Goal: Task Accomplishment & Management: Complete application form

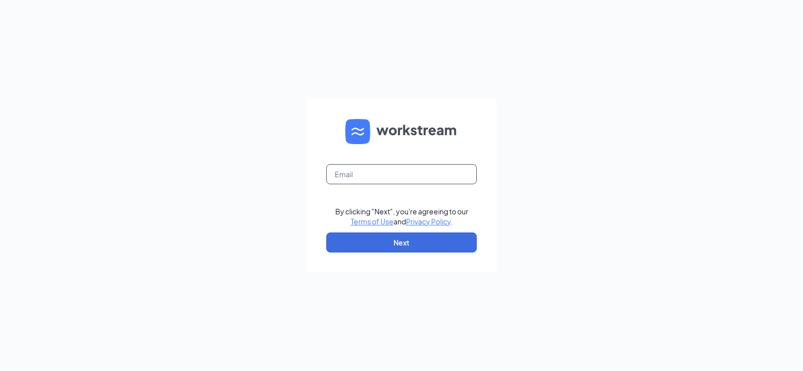
click at [421, 182] on input "text" at bounding box center [401, 174] width 151 height 20
type input "arbys1998@arbys.biz"
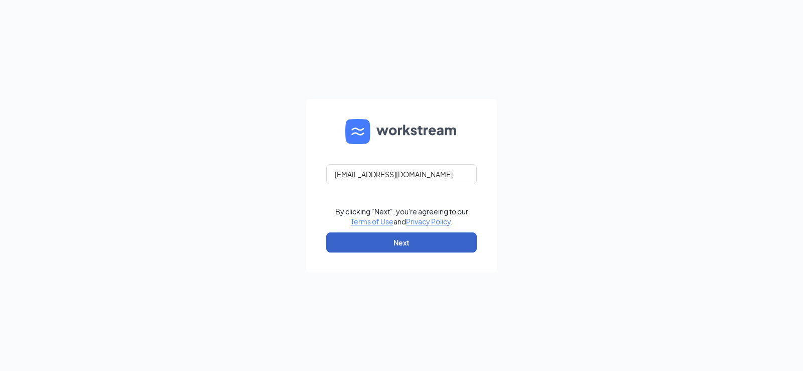
click at [422, 245] on button "Next" at bounding box center [401, 242] width 151 height 20
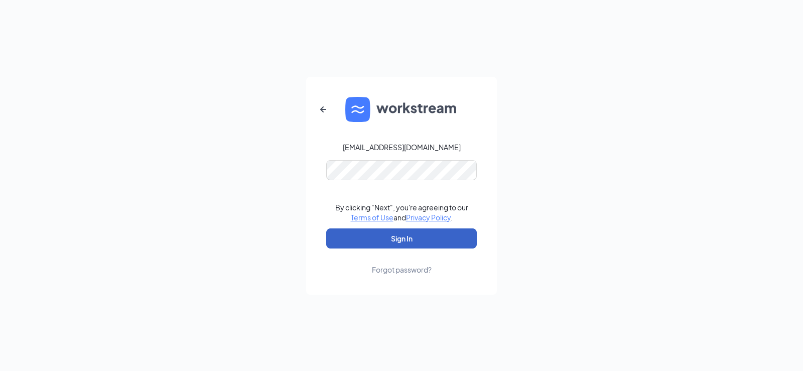
click at [413, 245] on button "Sign In" at bounding box center [401, 238] width 151 height 20
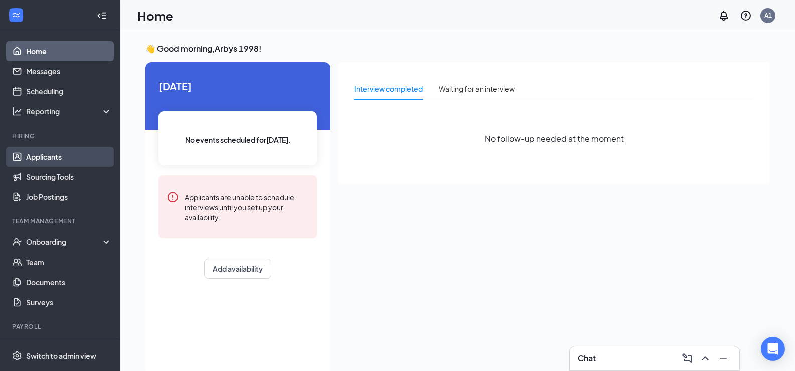
click at [55, 159] on link "Applicants" at bounding box center [69, 157] width 86 height 20
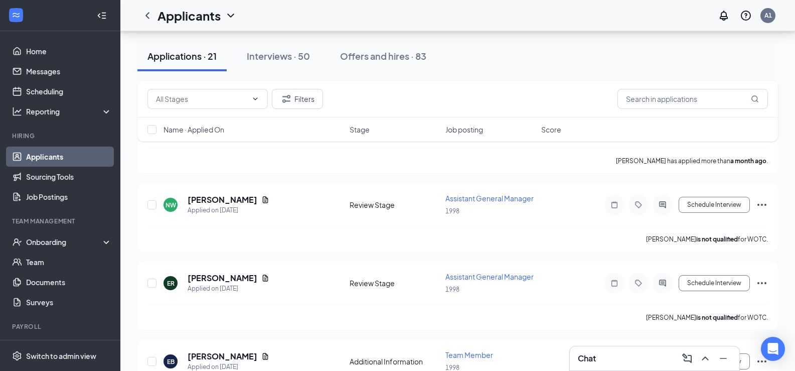
scroll to position [1405, 0]
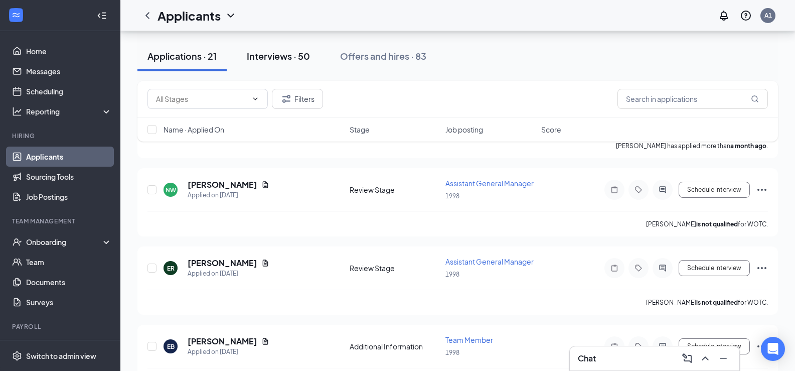
click at [260, 49] on button "Interviews · 50" at bounding box center [278, 56] width 83 height 30
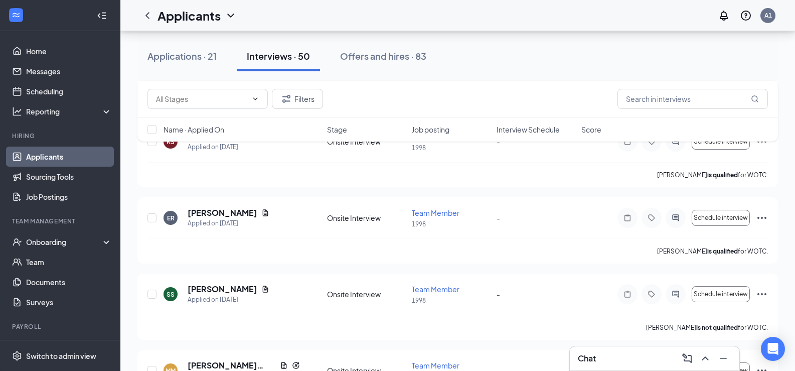
scroll to position [602, 0]
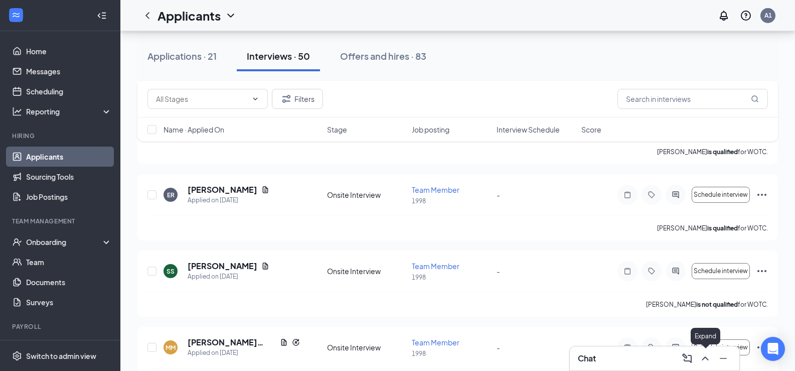
click at [706, 359] on icon "ChevronUp" at bounding box center [706, 358] width 12 height 12
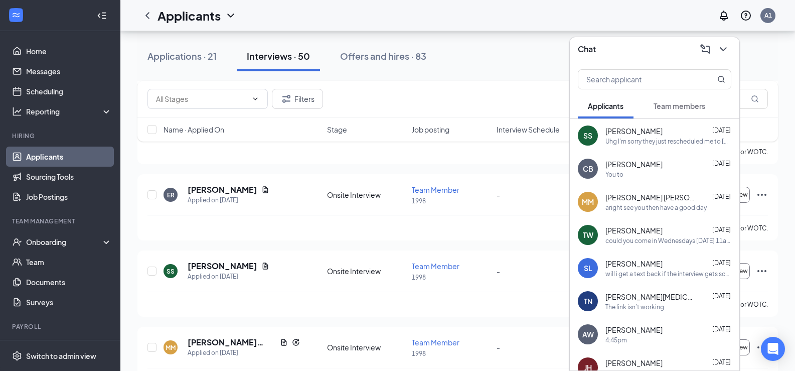
click at [653, 199] on div "[PERSON_NAME] [PERSON_NAME] [DATE]" at bounding box center [669, 197] width 126 height 10
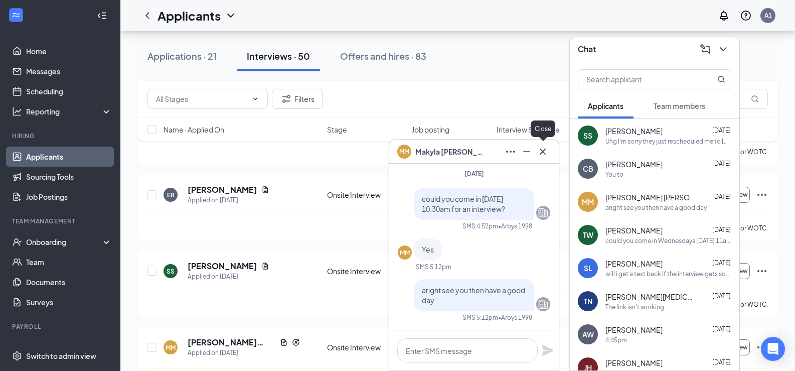
click at [545, 154] on icon "Cross" at bounding box center [543, 152] width 12 height 12
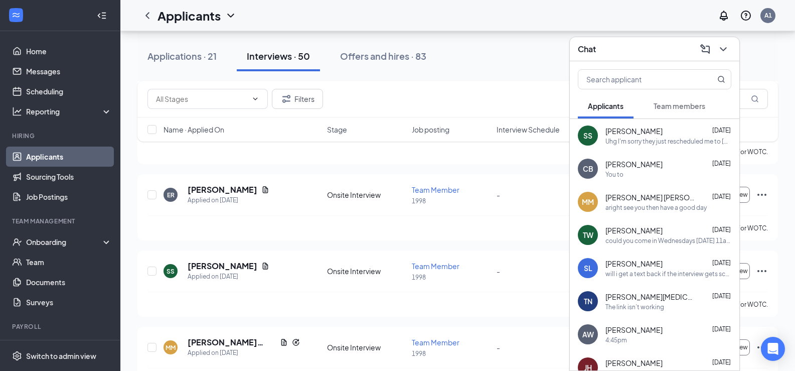
click at [619, 168] on span "[PERSON_NAME]" at bounding box center [634, 164] width 57 height 10
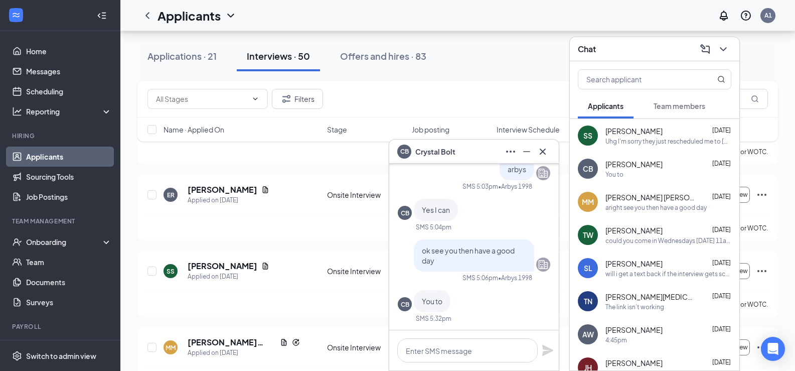
scroll to position [0, 0]
click at [545, 151] on icon "Cross" at bounding box center [543, 152] width 12 height 12
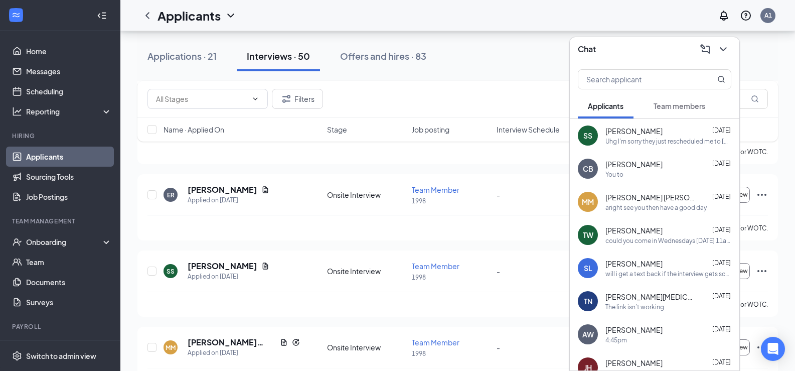
click at [627, 237] on div "could you come in Wednesdays [DATE] 11am for an interview?" at bounding box center [669, 240] width 126 height 9
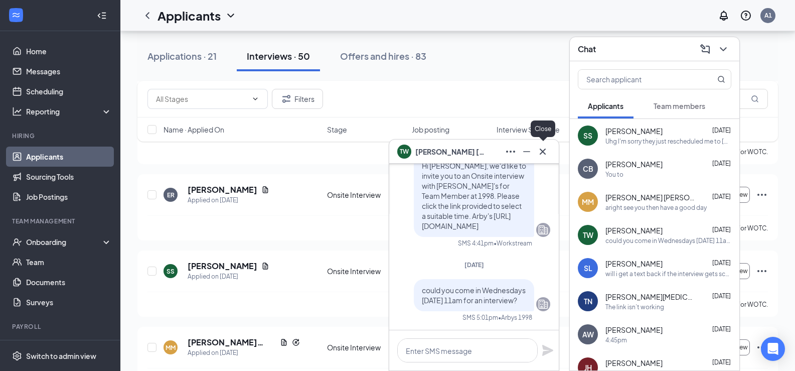
click at [544, 157] on icon "Cross" at bounding box center [543, 152] width 12 height 12
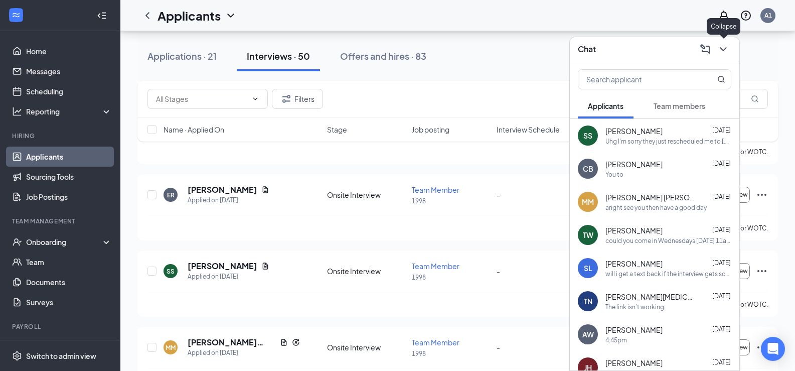
click at [721, 48] on icon "ChevronDown" at bounding box center [723, 49] width 7 height 4
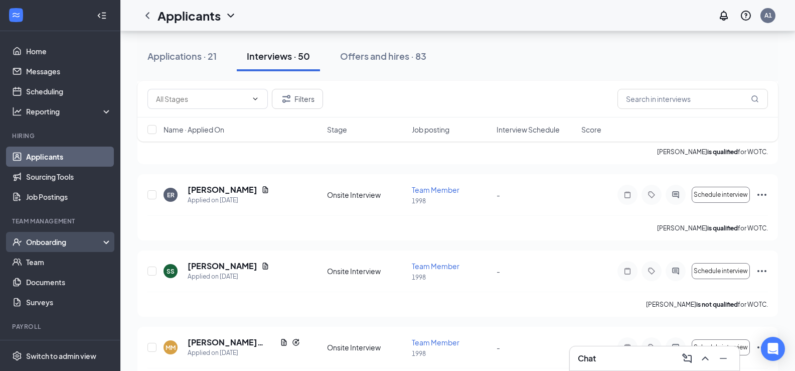
click at [71, 239] on div "Onboarding" at bounding box center [64, 242] width 77 height 10
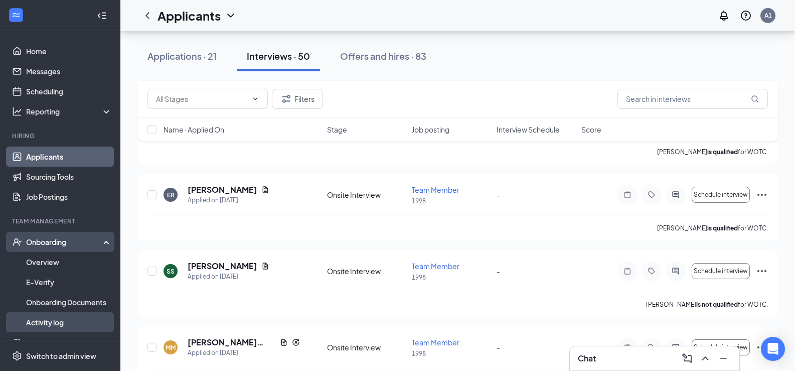
click at [63, 320] on link "Activity log" at bounding box center [69, 322] width 86 height 20
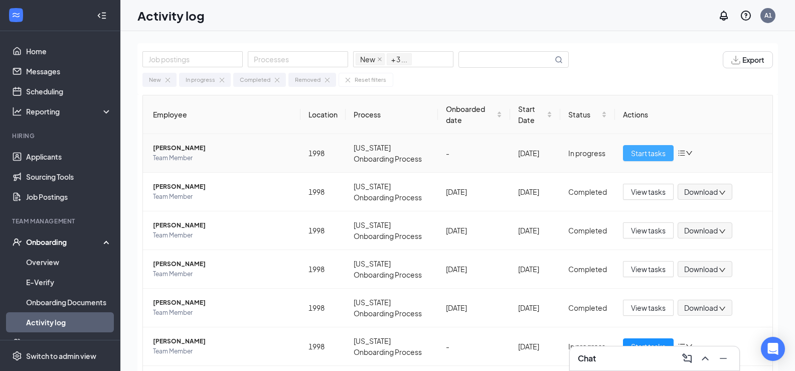
click at [639, 155] on span "Start tasks" at bounding box center [648, 153] width 35 height 11
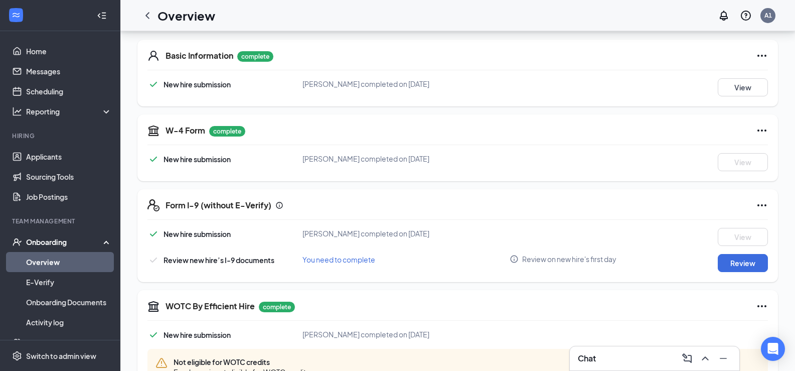
scroll to position [151, 0]
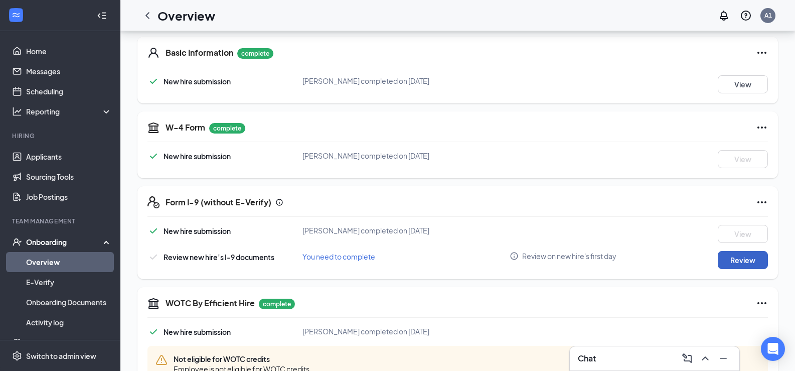
click at [760, 265] on button "Review" at bounding box center [743, 260] width 50 height 18
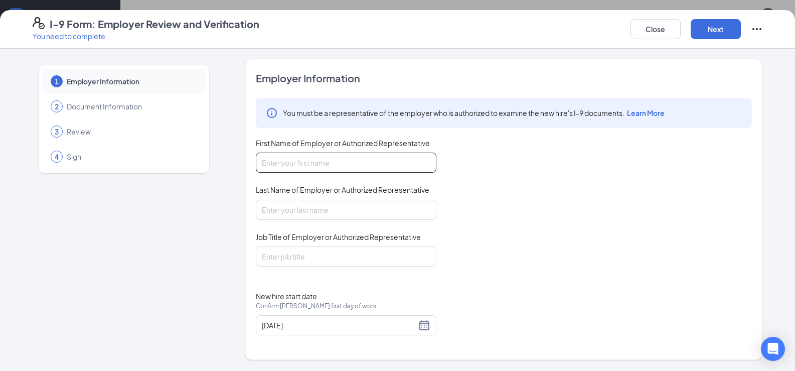
click at [303, 169] on input "First Name of Employer or Authorized Representative" at bounding box center [346, 163] width 181 height 20
type input "[PERSON_NAME]"
click at [319, 202] on input "Last Name of Employer or Authorized Representative" at bounding box center [346, 210] width 181 height 20
type input "[PERSON_NAME]"
click at [343, 250] on input "Job Title of Employer or Authorized Representative" at bounding box center [346, 256] width 181 height 20
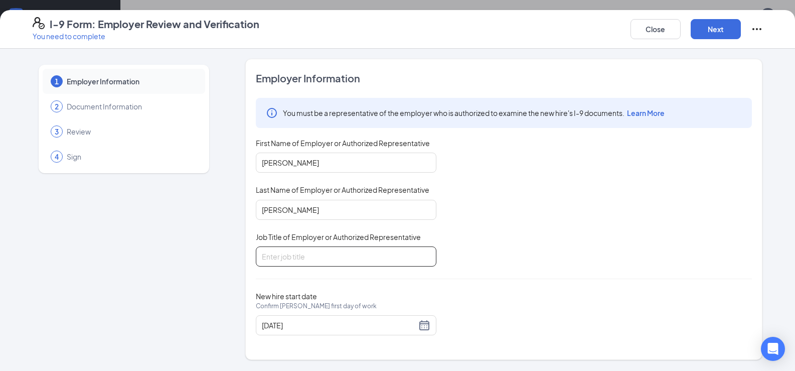
type input "GM"
click at [701, 24] on button "Next" at bounding box center [716, 29] width 50 height 20
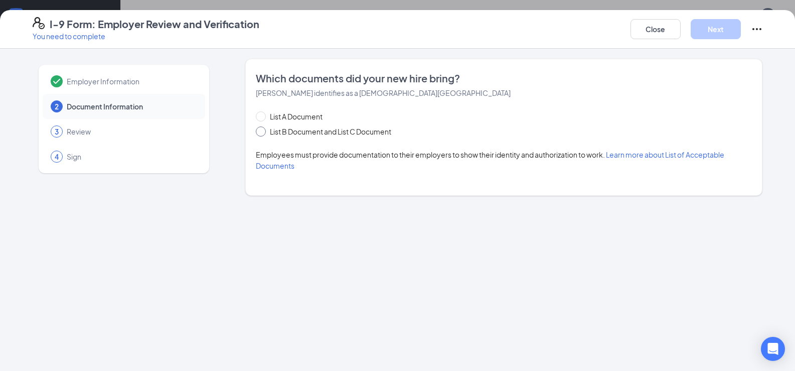
click at [258, 131] on input "List B Document and List C Document" at bounding box center [259, 129] width 7 height 7
radio input "true"
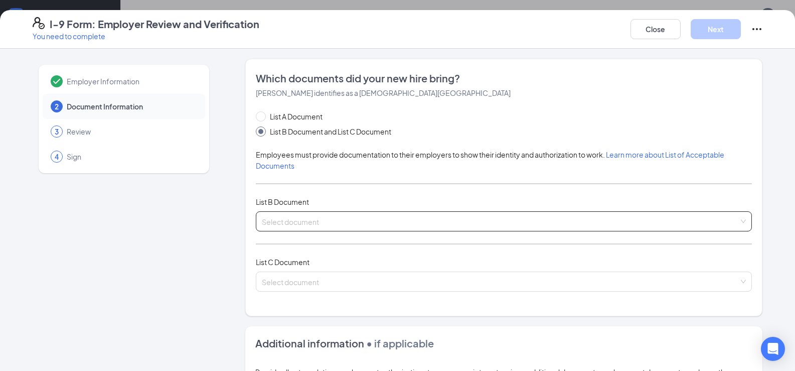
click at [319, 221] on input "search" at bounding box center [500, 219] width 477 height 15
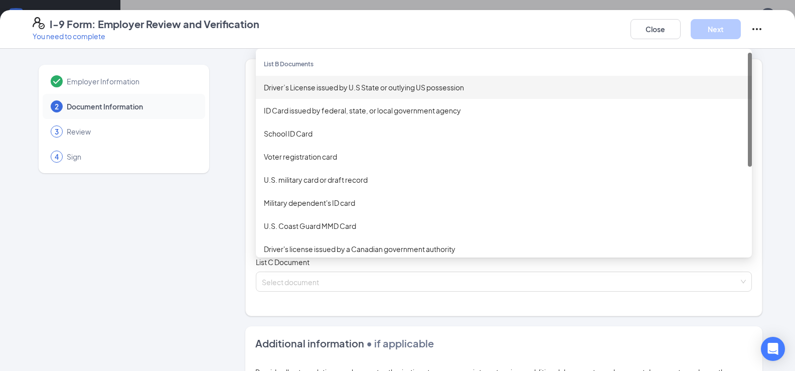
click at [321, 87] on div "Driver’s License issued by U.S State or outlying US possession" at bounding box center [504, 87] width 480 height 11
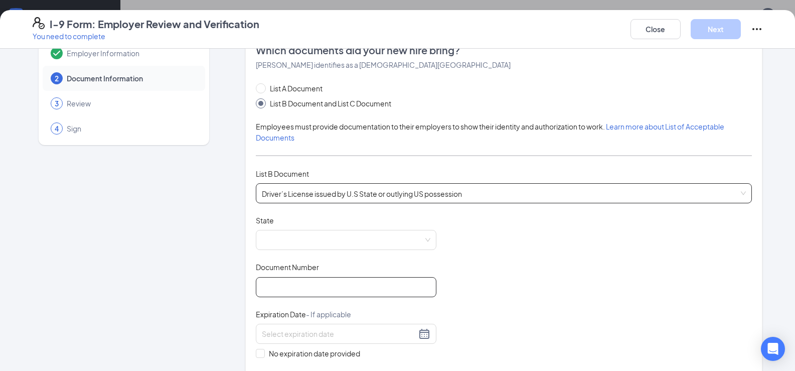
scroll to position [50, 0]
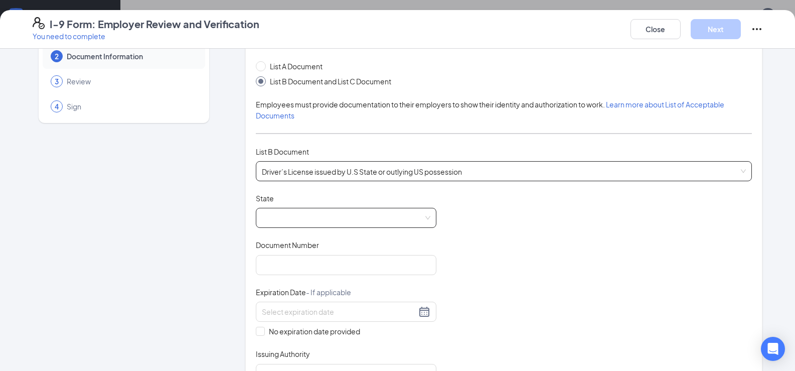
click at [326, 218] on span at bounding box center [346, 217] width 169 height 19
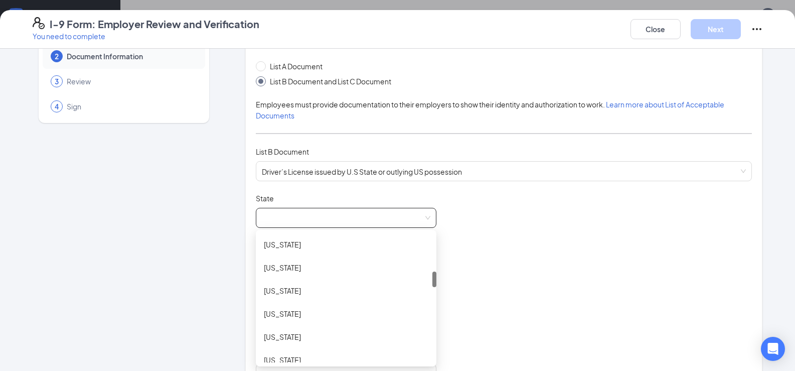
scroll to position [401, 0]
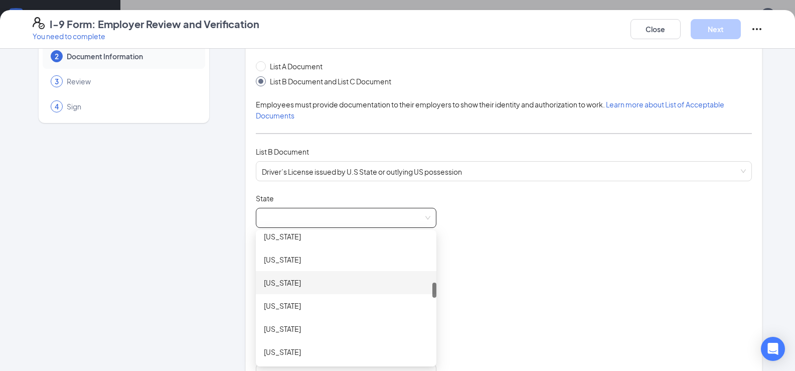
click at [280, 285] on div "[US_STATE]" at bounding box center [346, 282] width 165 height 11
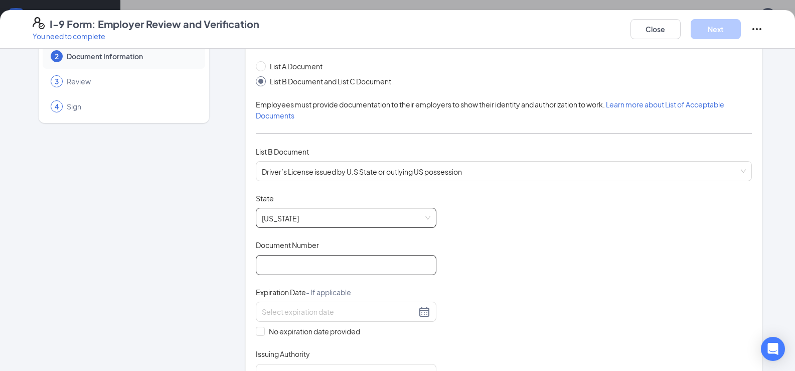
click at [316, 269] on input "Document Number" at bounding box center [346, 265] width 181 height 20
type input "w04-119-346"
drag, startPoint x: 423, startPoint y: 318, endPoint x: 411, endPoint y: 316, distance: 12.3
click at [423, 318] on div at bounding box center [346, 312] width 181 height 20
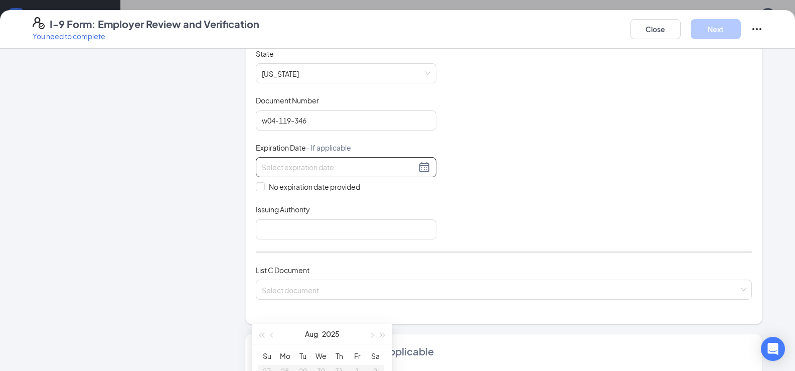
scroll to position [201, 0]
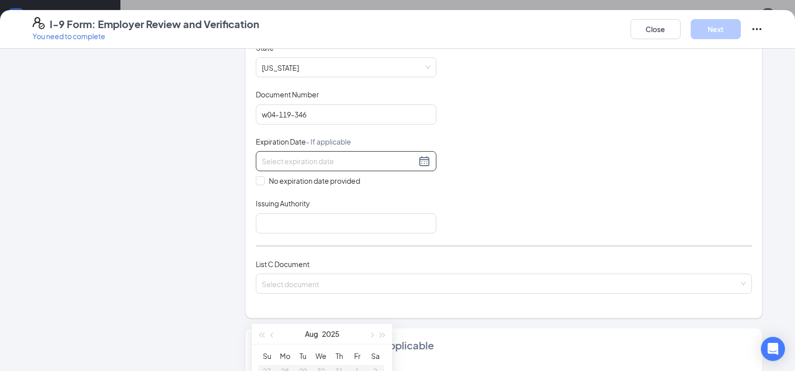
click at [446, 174] on div "Document Title Driver’s License issued by U.S State or outlying US possession S…" at bounding box center [504, 138] width 496 height 191
click at [423, 161] on div at bounding box center [346, 161] width 169 height 12
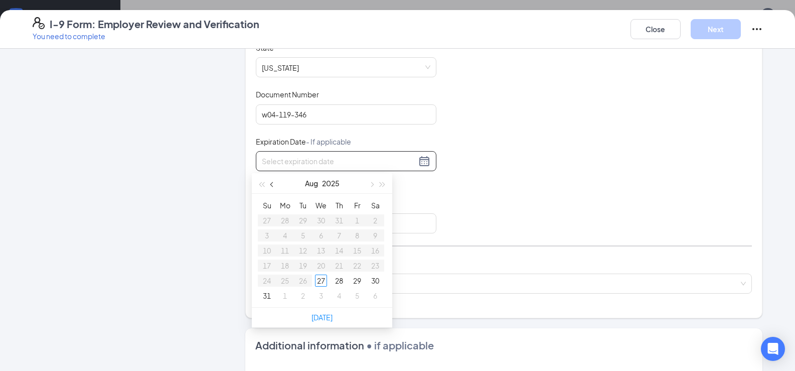
click at [271, 184] on span "button" at bounding box center [272, 184] width 5 height 5
click at [270, 182] on button "button" at bounding box center [272, 183] width 11 height 20
click at [381, 185] on span "button" at bounding box center [382, 184] width 5 height 5
click at [380, 185] on span "button" at bounding box center [382, 184] width 5 height 5
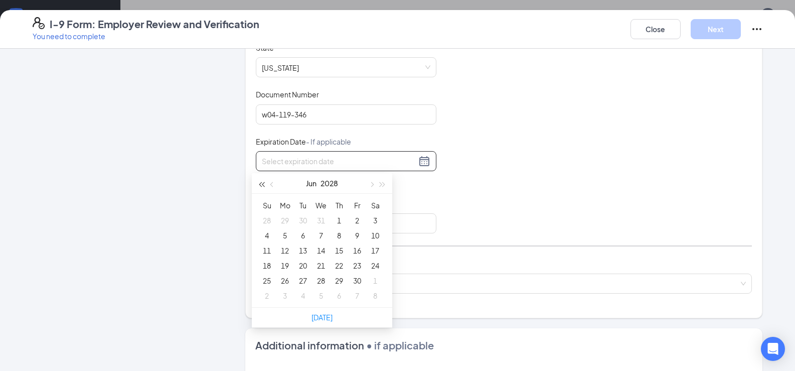
click at [259, 185] on button "button" at bounding box center [261, 183] width 11 height 20
click at [260, 185] on span "button" at bounding box center [261, 184] width 5 height 5
click at [271, 186] on button "button" at bounding box center [272, 183] width 11 height 20
click at [371, 186] on span "button" at bounding box center [371, 184] width 5 height 5
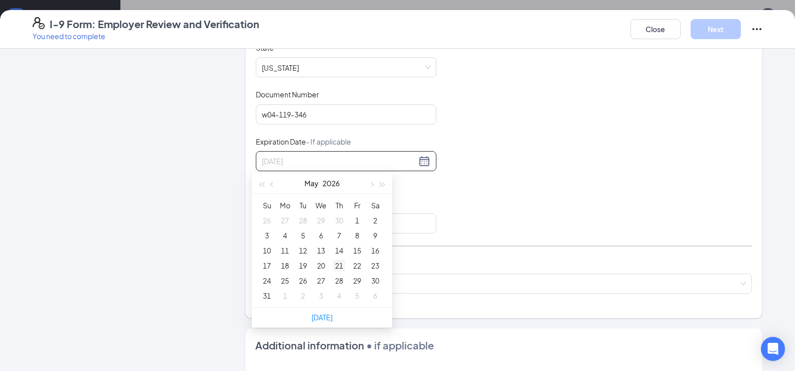
type input "[DATE]"
click at [336, 263] on div "21" at bounding box center [339, 265] width 12 height 12
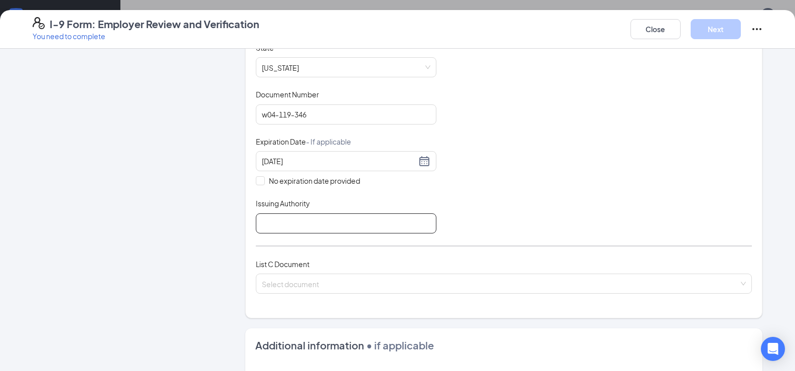
click at [334, 221] on input "Issuing Authority" at bounding box center [346, 223] width 181 height 20
type input "[US_STATE]"
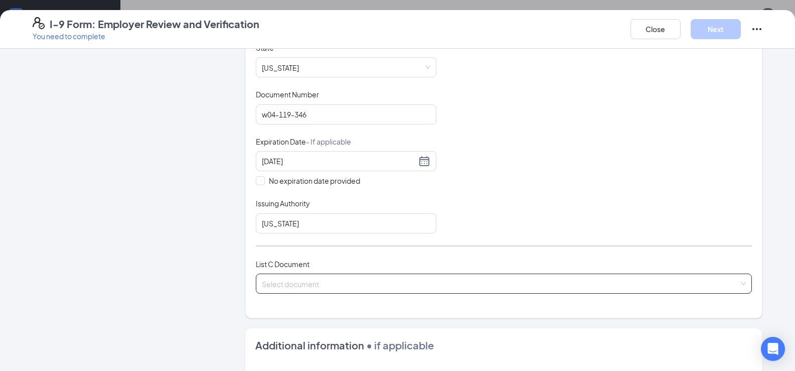
click at [332, 281] on input "search" at bounding box center [500, 281] width 477 height 15
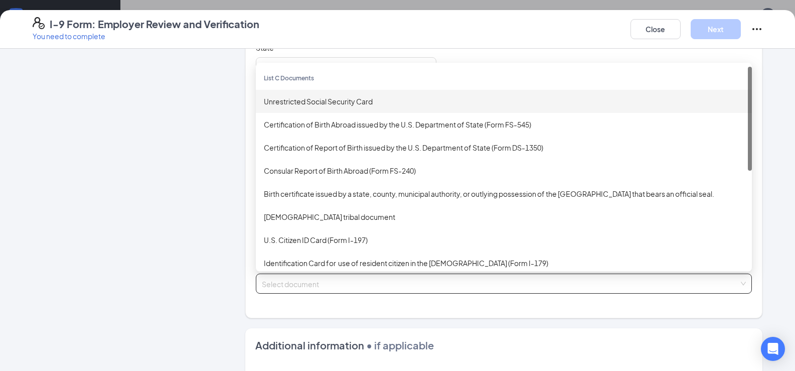
click at [321, 100] on div "Unrestricted Social Security Card" at bounding box center [504, 101] width 480 height 11
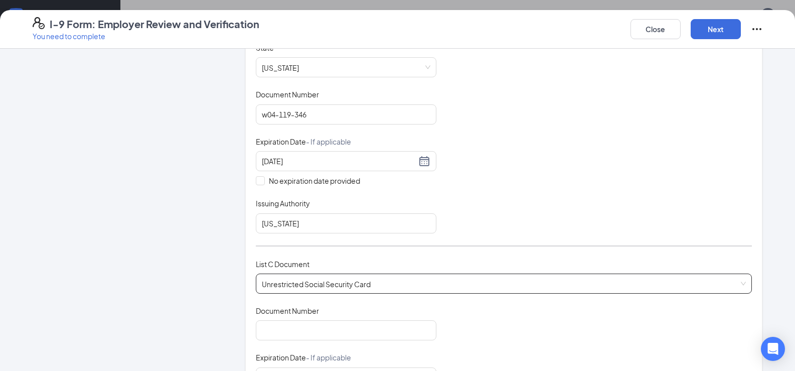
scroll to position [251, 0]
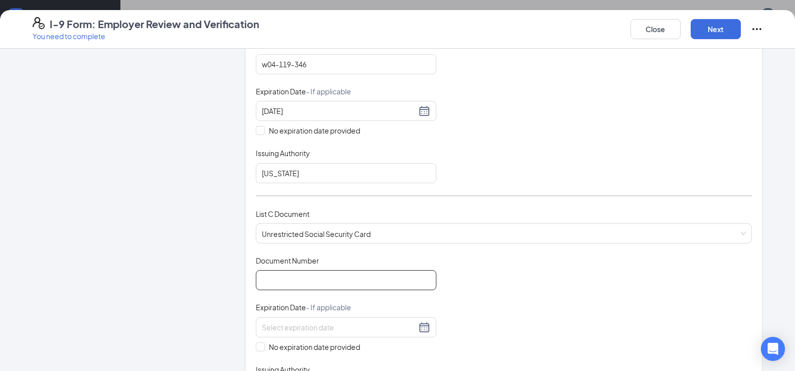
click at [361, 276] on input "Document Number" at bounding box center [346, 280] width 181 height 20
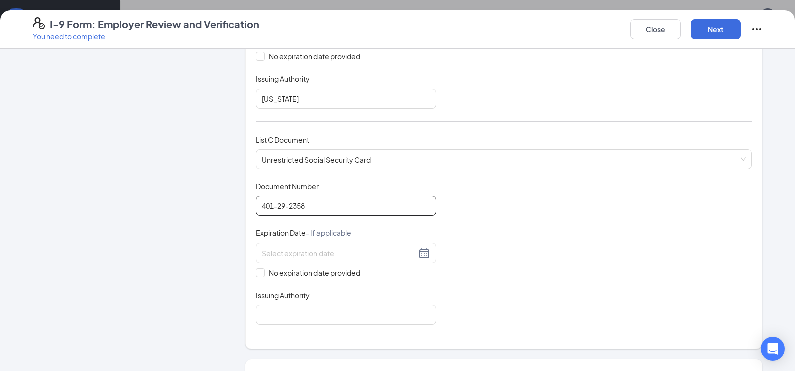
scroll to position [351, 0]
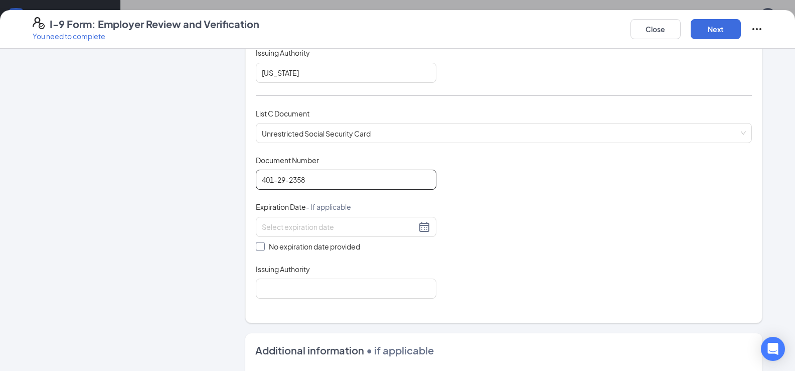
type input "401-29-2358"
click at [256, 242] on input "No expiration date provided" at bounding box center [259, 245] width 7 height 7
checkbox input "true"
click at [279, 293] on input "Issuing Authority" at bounding box center [346, 291] width 181 height 20
type input "Government"
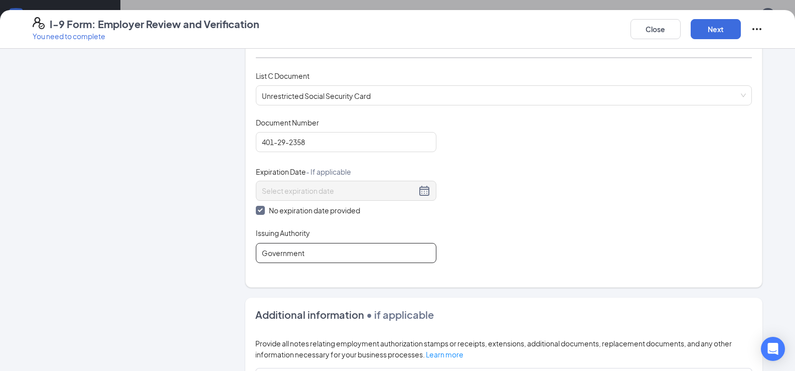
scroll to position [381, 0]
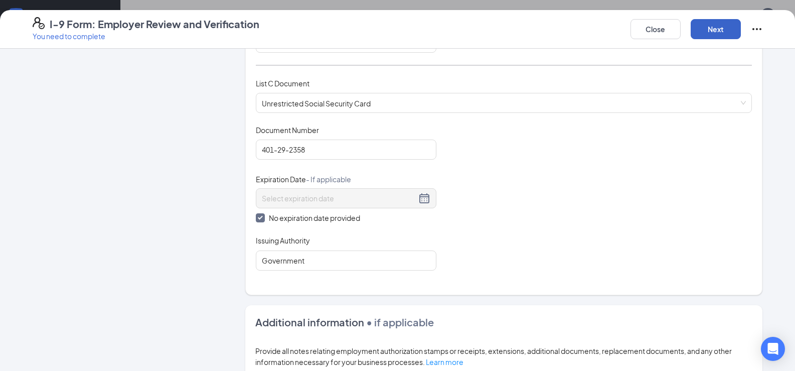
click at [717, 24] on button "Next" at bounding box center [716, 29] width 50 height 20
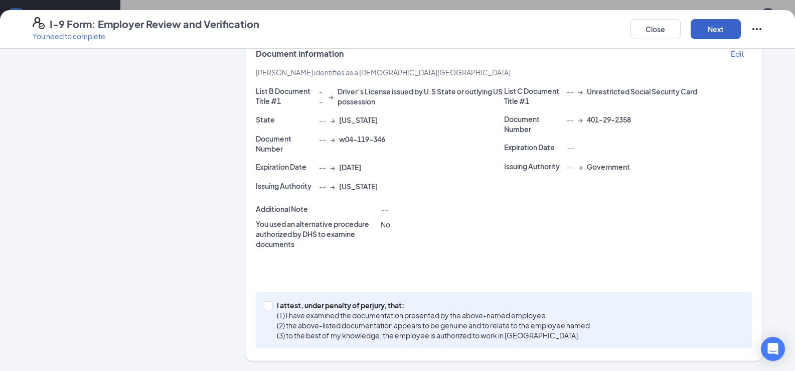
scroll to position [173, 0]
click at [264, 305] on input "I attest, under penalty of [PERSON_NAME], that: (1) I have examined the documen…" at bounding box center [267, 304] width 7 height 7
checkbox input "true"
click at [725, 26] on button "Next" at bounding box center [716, 29] width 50 height 20
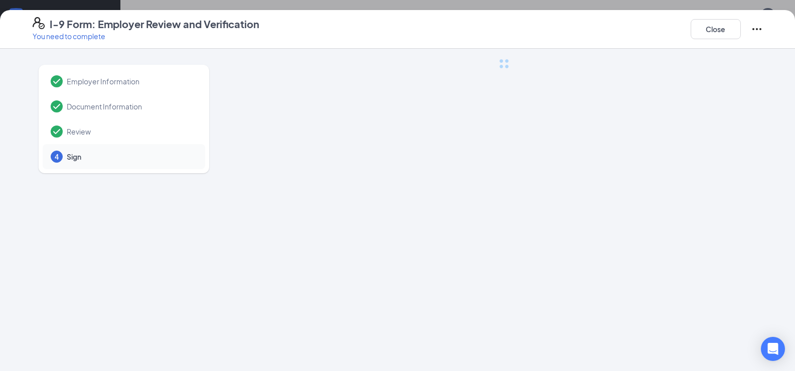
scroll to position [0, 0]
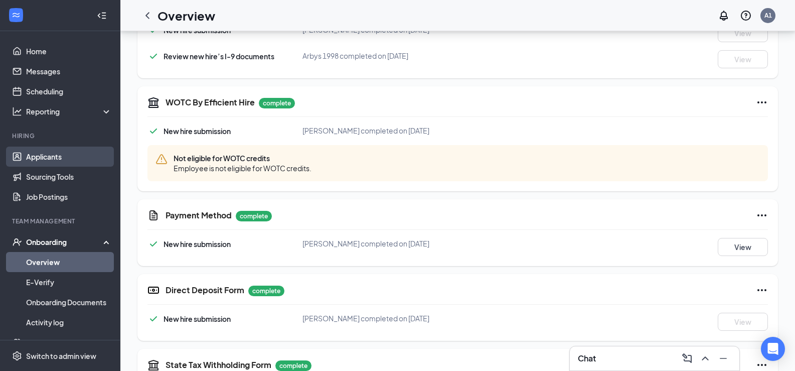
click at [61, 160] on link "Applicants" at bounding box center [69, 157] width 86 height 20
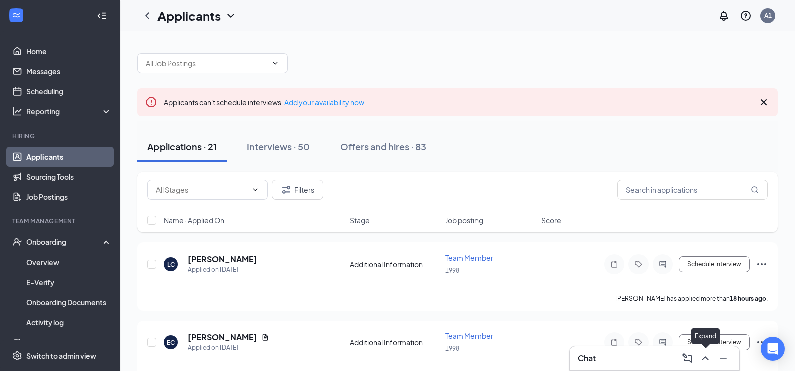
click at [705, 357] on icon "ChevronUp" at bounding box center [706, 358] width 12 height 12
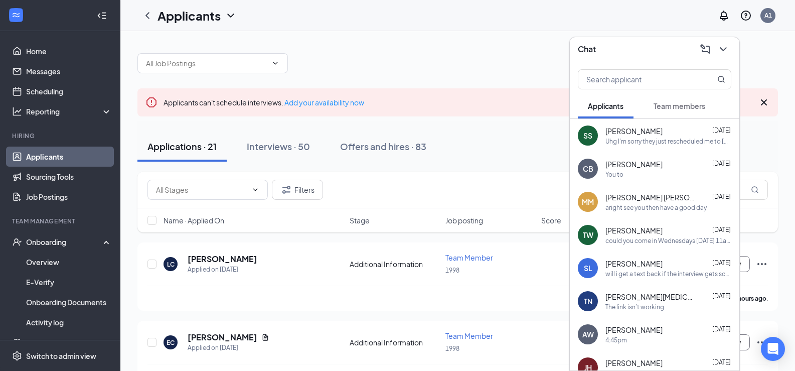
click at [662, 173] on div "You to" at bounding box center [669, 174] width 126 height 9
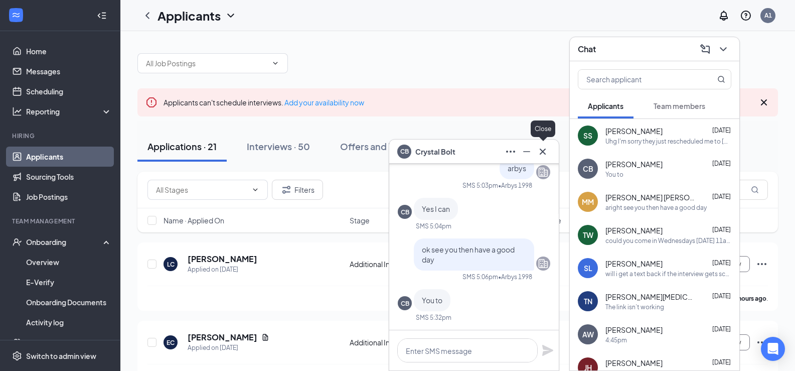
click at [543, 148] on icon "Cross" at bounding box center [543, 152] width 12 height 12
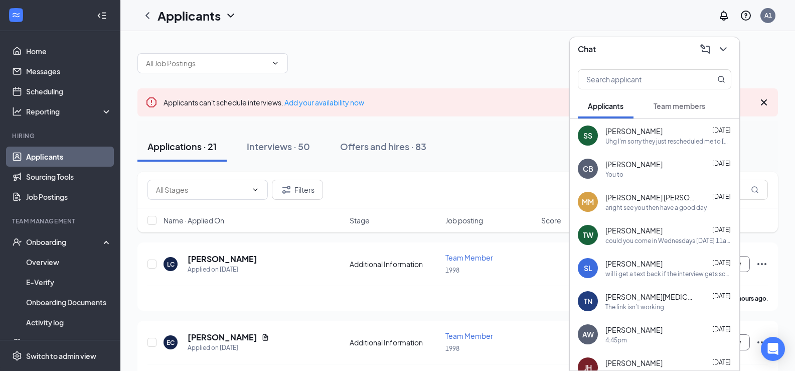
click at [627, 167] on span "[PERSON_NAME]" at bounding box center [634, 164] width 57 height 10
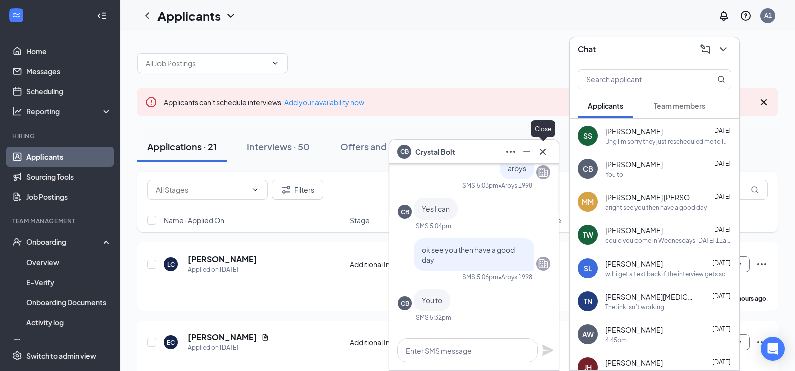
click at [540, 153] on icon "Cross" at bounding box center [543, 152] width 12 height 12
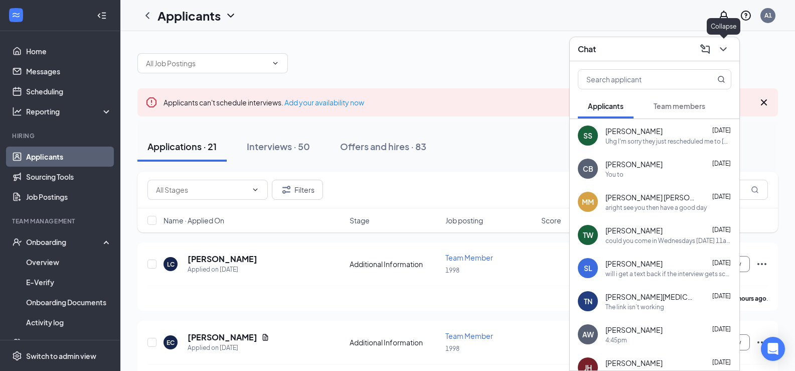
click at [728, 50] on icon "ChevronDown" at bounding box center [724, 49] width 12 height 12
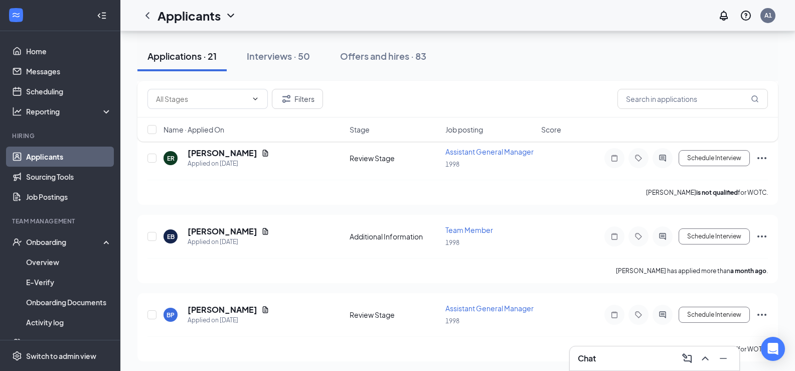
scroll to position [1518, 0]
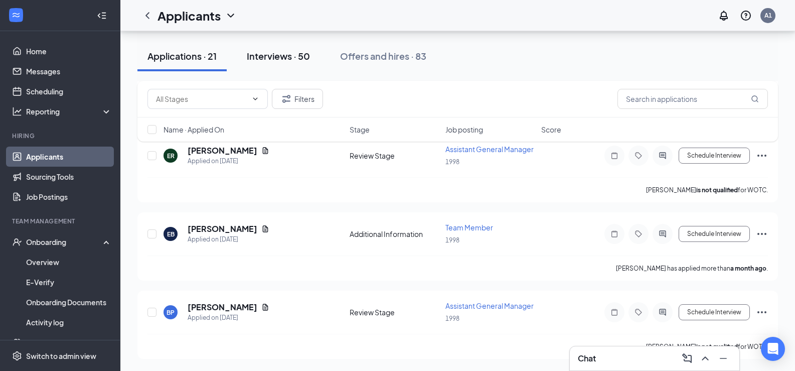
click at [257, 54] on div "Interviews · 50" at bounding box center [278, 56] width 63 height 13
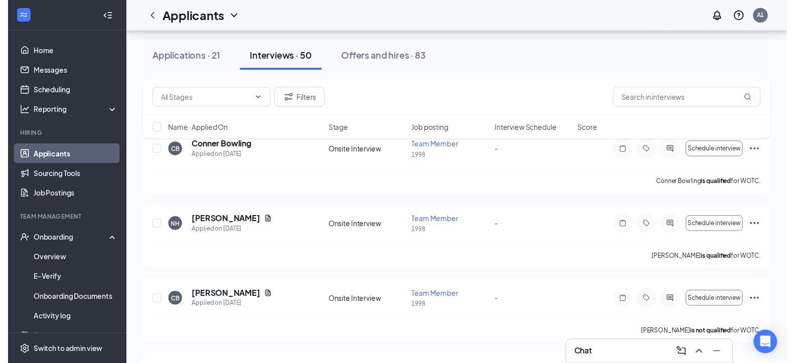
scroll to position [1455, 0]
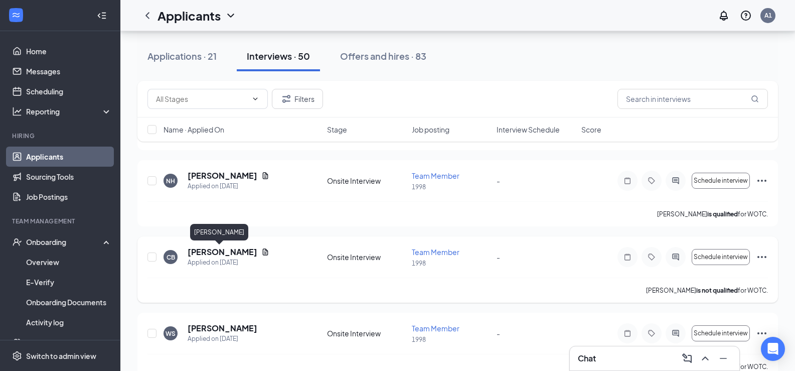
click at [211, 253] on h5 "[PERSON_NAME]" at bounding box center [223, 251] width 70 height 11
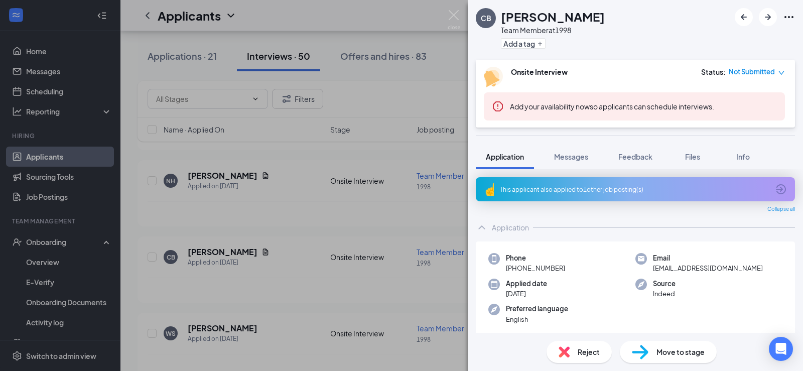
click at [576, 346] on div "Reject" at bounding box center [579, 352] width 65 height 22
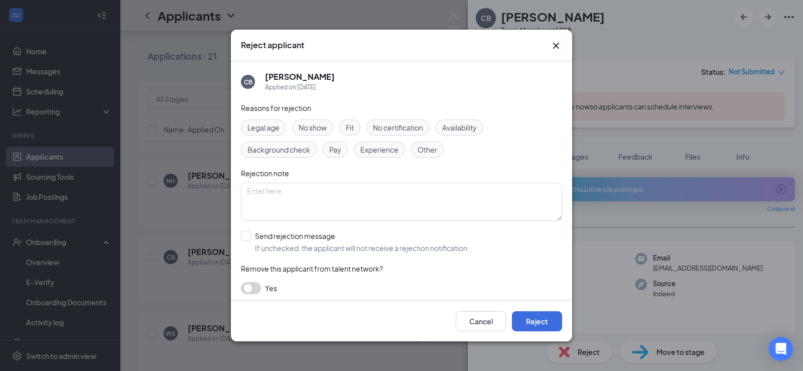
click at [328, 126] on div "No show" at bounding box center [312, 127] width 41 height 16
click at [249, 238] on input "Send rejection message If unchecked, the applicant will not receive a rejection…" at bounding box center [355, 242] width 228 height 22
checkbox input "true"
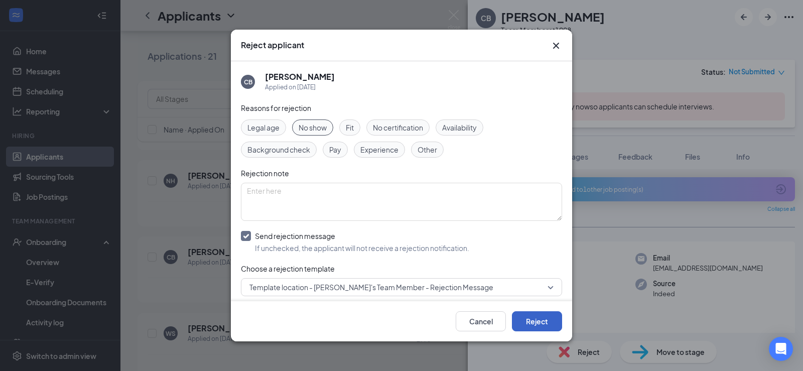
click at [537, 323] on button "Reject" at bounding box center [537, 321] width 50 height 20
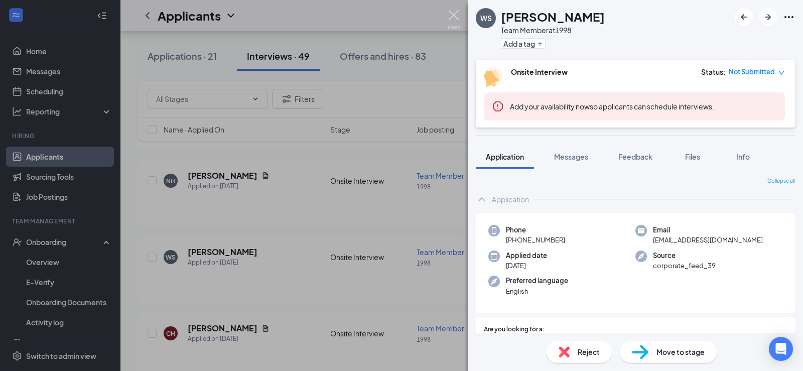
click at [455, 16] on img at bounding box center [454, 20] width 13 height 20
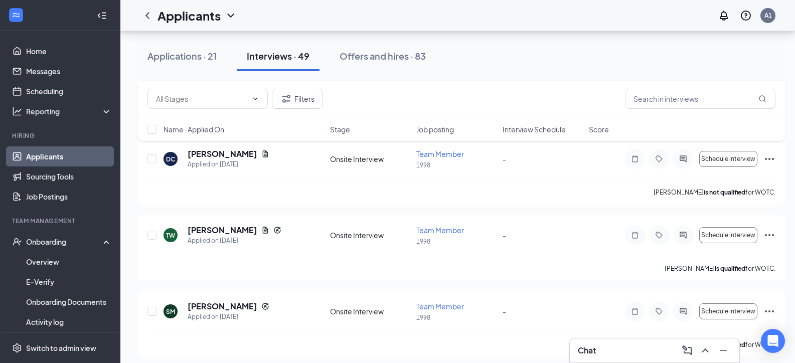
scroll to position [1154, 0]
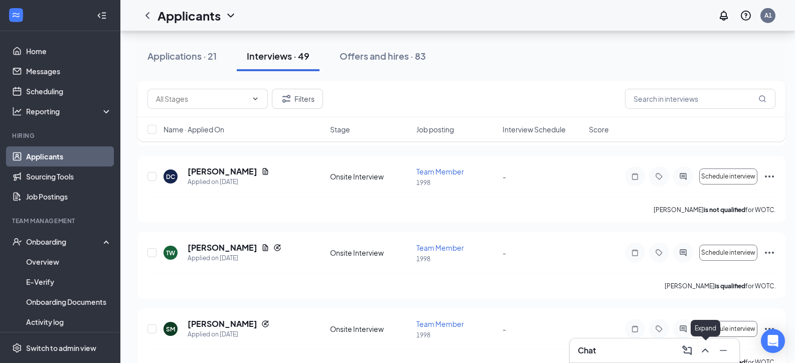
click at [703, 352] on icon "ChevronUp" at bounding box center [705, 351] width 7 height 4
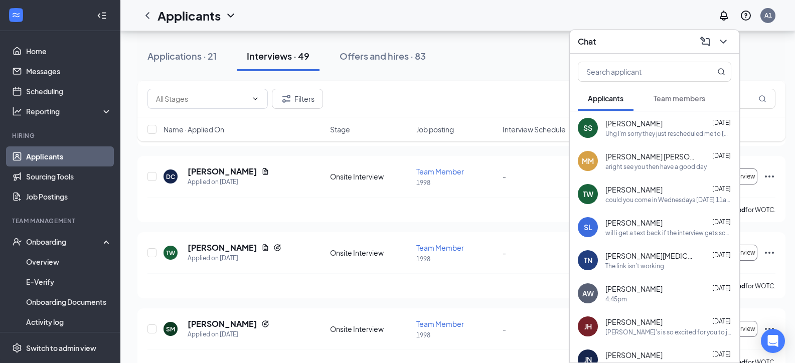
click at [648, 193] on span "[PERSON_NAME]" at bounding box center [634, 190] width 57 height 10
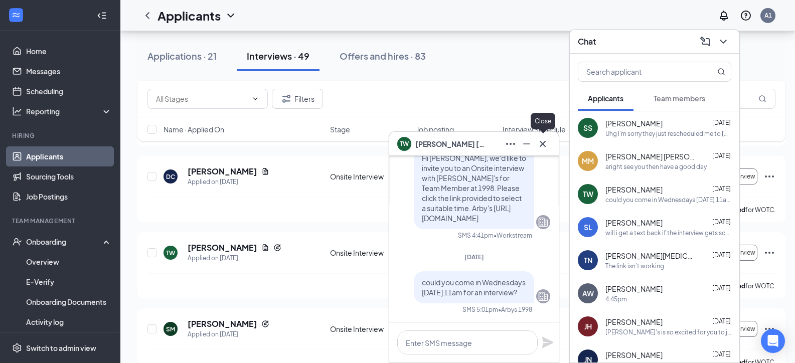
click at [543, 143] on icon "Cross" at bounding box center [543, 144] width 12 height 12
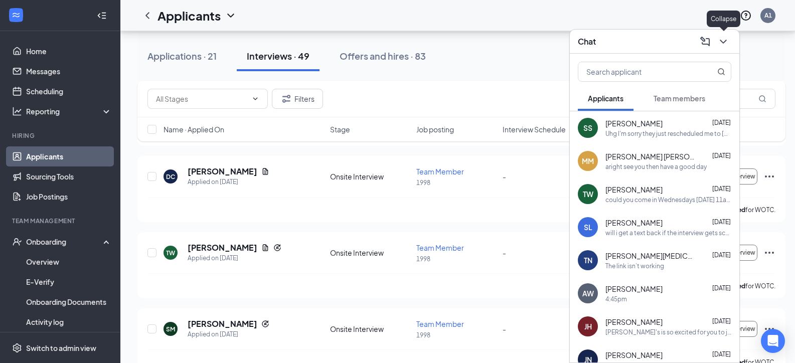
click at [723, 41] on icon "ChevronDown" at bounding box center [723, 42] width 7 height 4
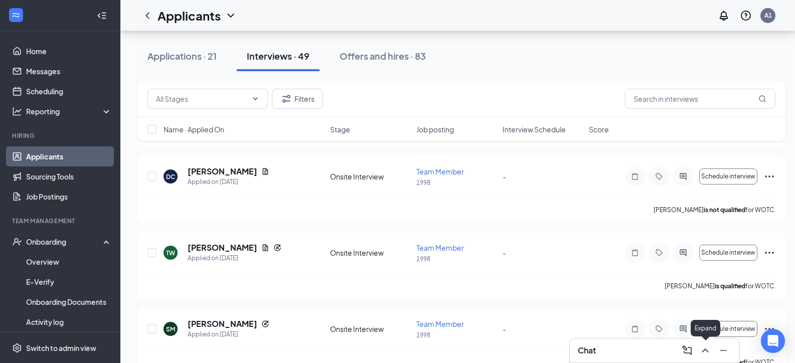
click at [705, 352] on icon "ChevronUp" at bounding box center [706, 351] width 12 height 12
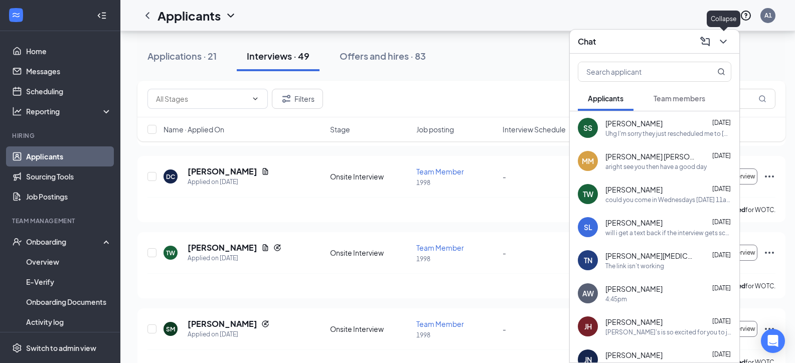
click at [722, 38] on icon "ChevronDown" at bounding box center [724, 42] width 12 height 12
